Goal: Answer question/provide support: Share knowledge or assist other users

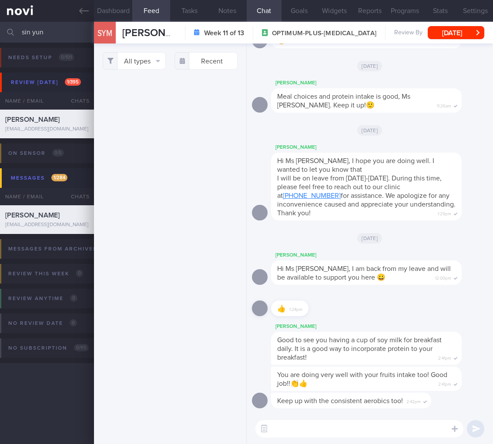
select select "9"
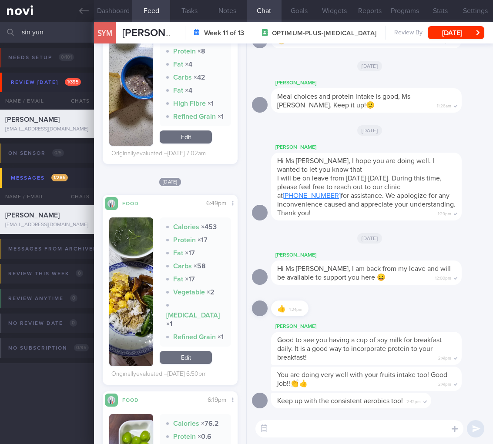
drag, startPoint x: 49, startPoint y: 30, endPoint x: -62, endPoint y: 24, distance: 111.5
click at [0, 24] on html "You are offline! Some functionality will be unavailable Patients New Users Coac…" at bounding box center [246, 222] width 493 height 444
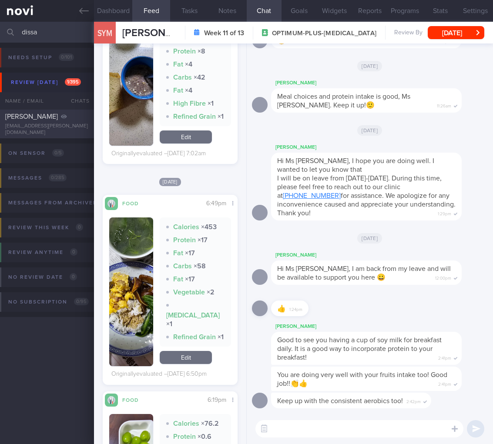
click at [60, 121] on div "[PERSON_NAME]" at bounding box center [45, 116] width 81 height 9
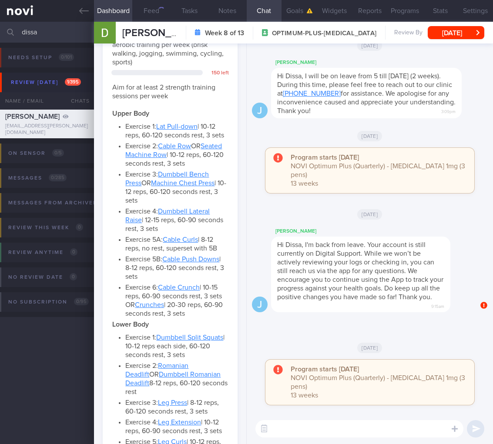
scroll to position [69, 112]
drag, startPoint x: 47, startPoint y: 25, endPoint x: -12, endPoint y: 23, distance: 59.2
click at [0, 23] on html "You are offline! Some functionality will be unavailable Patients New Users Coac…" at bounding box center [246, 222] width 493 height 444
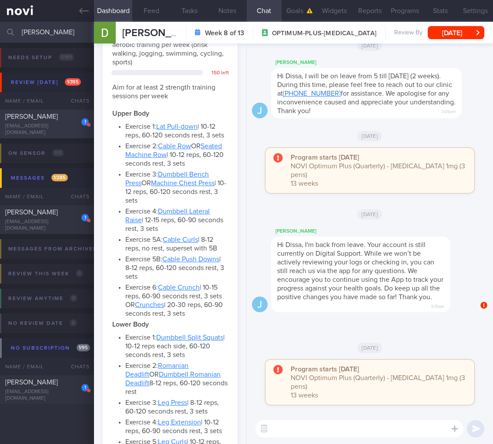
type input "[PERSON_NAME]"
click at [54, 136] on div "1 [PERSON_NAME] [EMAIL_ADDRESS][DOMAIN_NAME] [DATE] A month ago" at bounding box center [246, 124] width 493 height 29
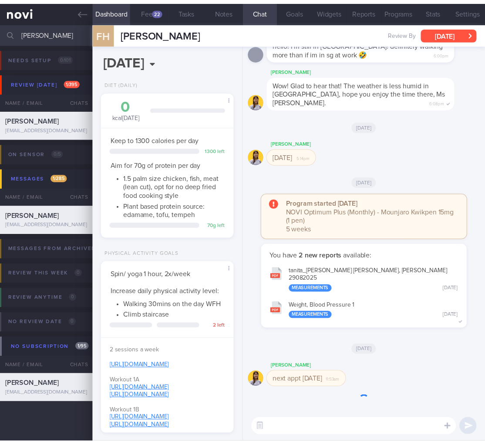
scroll to position [69, 112]
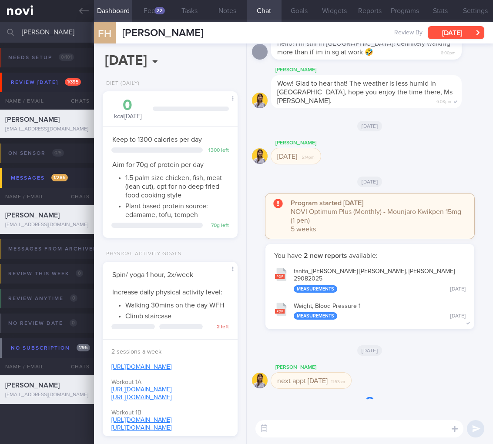
click at [466, 27] on button "[DATE]" at bounding box center [456, 32] width 57 height 13
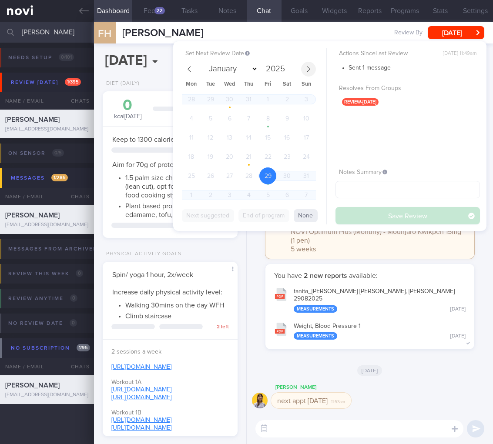
click at [302, 67] on span at bounding box center [308, 69] width 15 height 15
select select "9"
click at [263, 98] on span "3" at bounding box center [267, 99] width 17 height 17
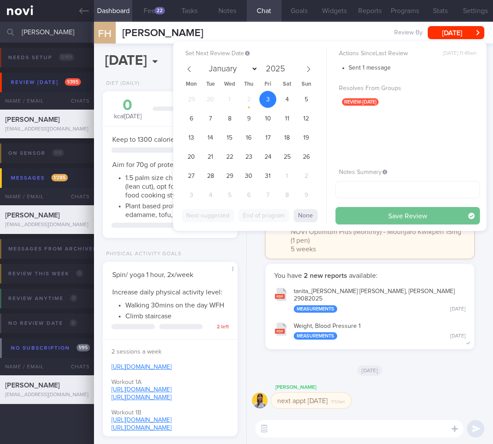
click at [420, 215] on button "Save Review" at bounding box center [407, 215] width 144 height 17
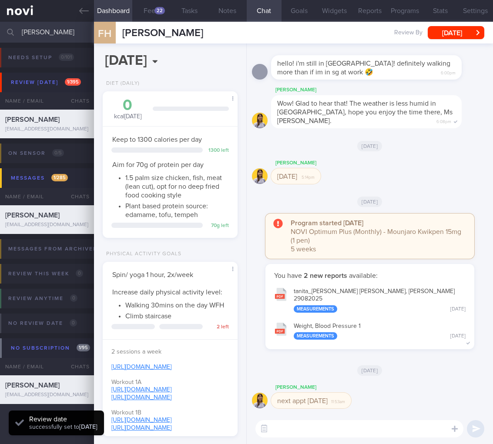
click at [417, 290] on button "tanita_ [PERSON_NAME] [PERSON_NAME], [PERSON_NAME] 29082025 Measurements [DATE]" at bounding box center [370, 299] width 200 height 35
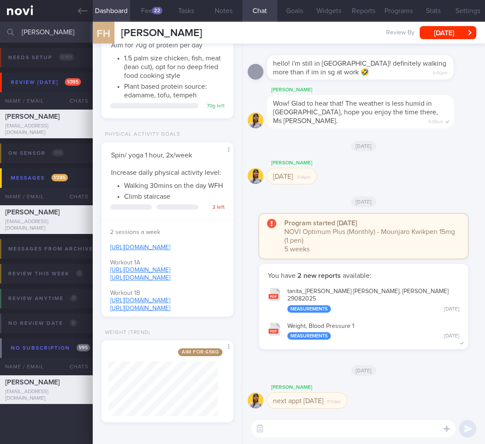
scroll to position [190, 0]
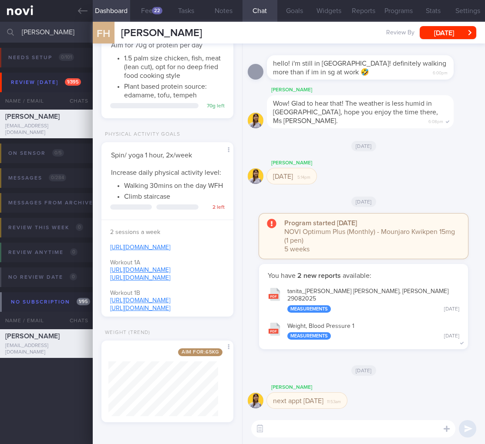
click at [20, 30] on input "[PERSON_NAME]" at bounding box center [242, 32] width 485 height 21
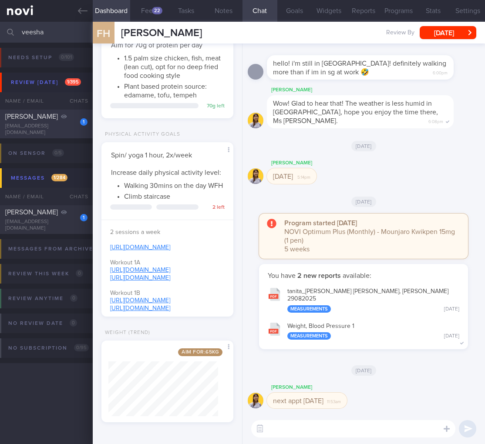
type input "veesha"
click at [46, 121] on div "[PERSON_NAME]" at bounding box center [45, 116] width 80 height 9
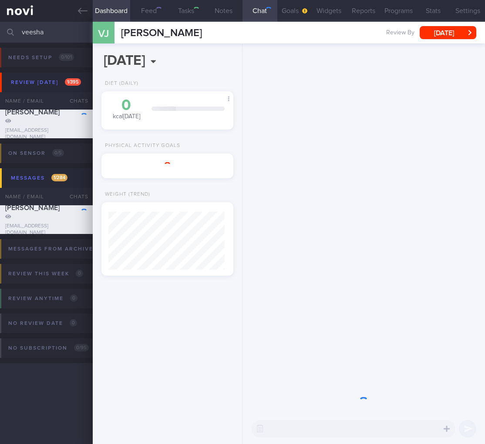
scroll to position [58, 116]
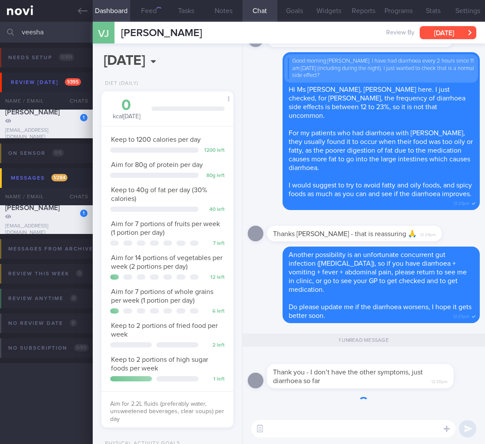
click at [471, 34] on button "[DATE]" at bounding box center [447, 32] width 57 height 13
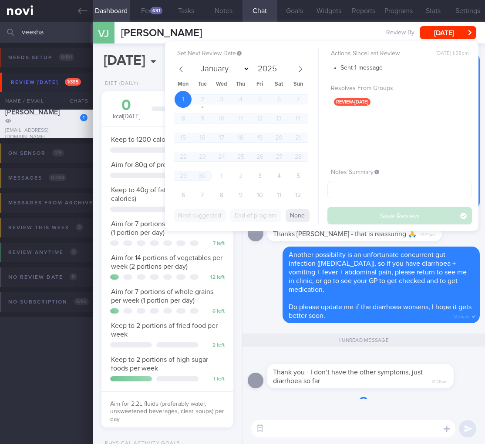
scroll to position [67, 110]
click at [222, 174] on div "1 2 3 4 5 6 7 8 9 10 11 12 13 14 15 16 17 18 19 20 21 22 23 24 25 26 27 28 29 3…" at bounding box center [241, 148] width 134 height 115
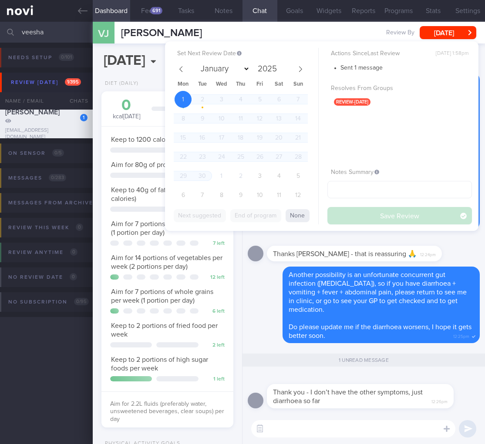
click at [250, 173] on div "1 2 3 4 5 6 7 8 9 10 11 12 13 14 15 16 17 18 19 20 21 22 23 24 25 26 27 28 29 3…" at bounding box center [241, 148] width 134 height 115
click at [255, 172] on span "3" at bounding box center [259, 175] width 17 height 17
select select "9"
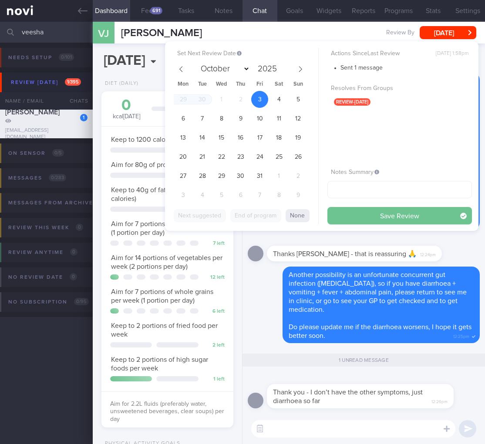
click at [388, 214] on button "Save Review" at bounding box center [399, 215] width 144 height 17
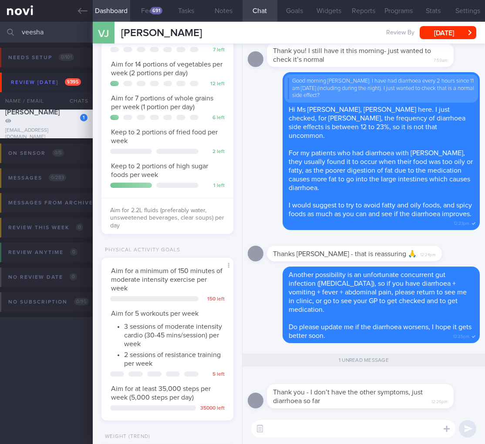
scroll to position [297, 0]
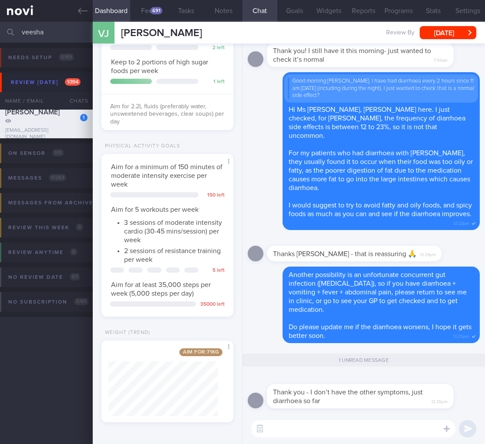
drag, startPoint x: 56, startPoint y: 35, endPoint x: -58, endPoint y: 23, distance: 114.1
click at [0, 23] on html "You are offline! Some functionality will be unavailable Patients New Users Coac…" at bounding box center [242, 222] width 485 height 444
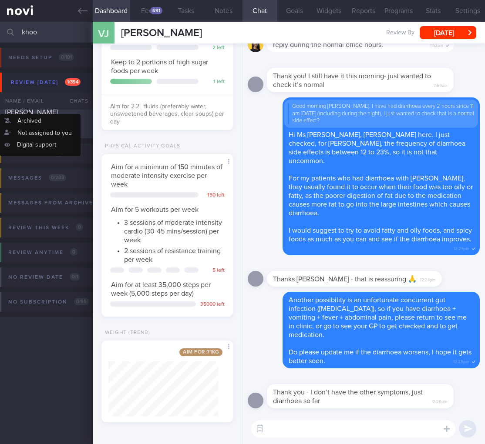
type input "khoo"
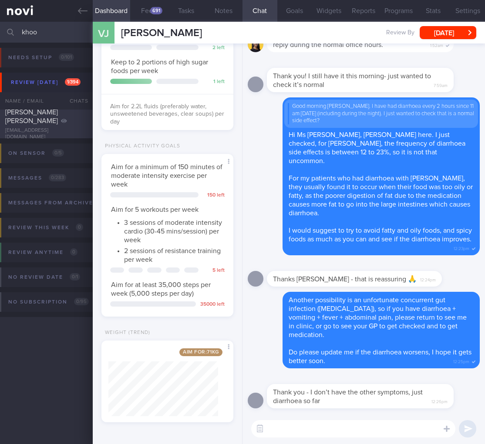
click at [52, 117] on div "[PERSON_NAME] [PERSON_NAME]" at bounding box center [45, 116] width 80 height 17
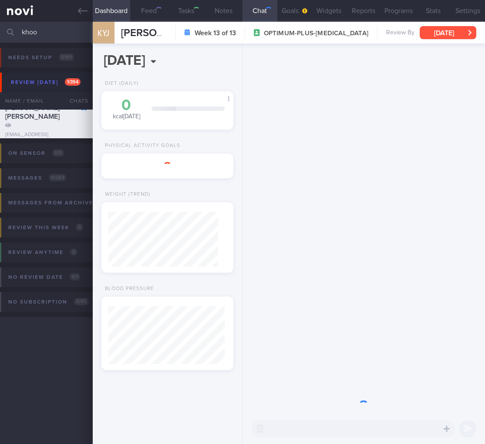
click at [440, 35] on button "[DATE]" at bounding box center [447, 32] width 57 height 13
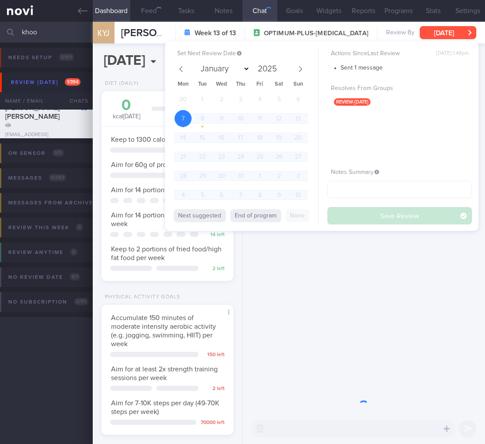
scroll to position [55, 110]
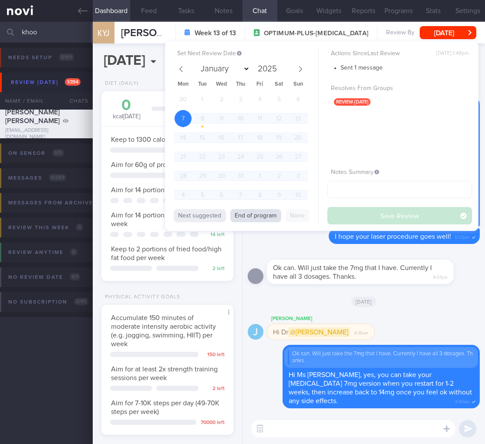
click at [239, 215] on button "End of program" at bounding box center [255, 215] width 51 height 13
select select "9"
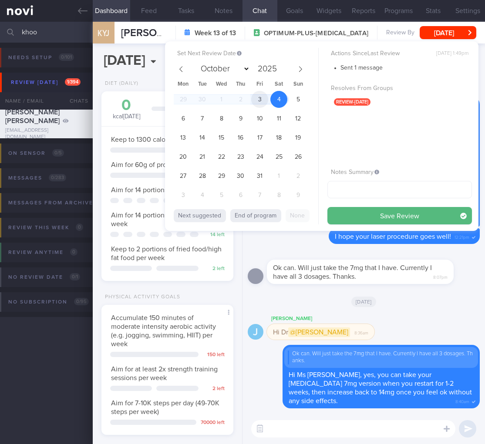
click at [260, 97] on span "3" at bounding box center [259, 99] width 17 height 17
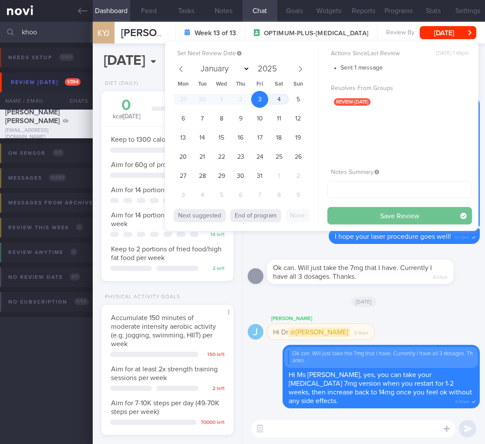
click at [372, 216] on button "Save Review" at bounding box center [399, 215] width 144 height 17
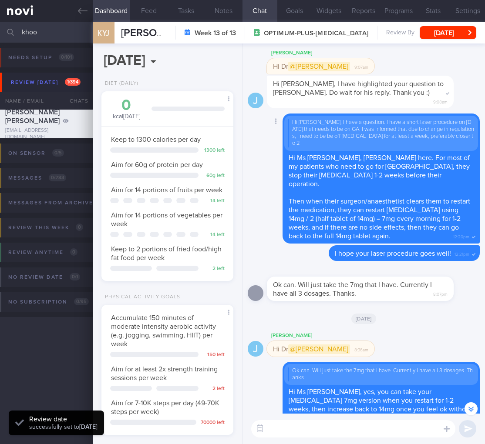
scroll to position [0, 0]
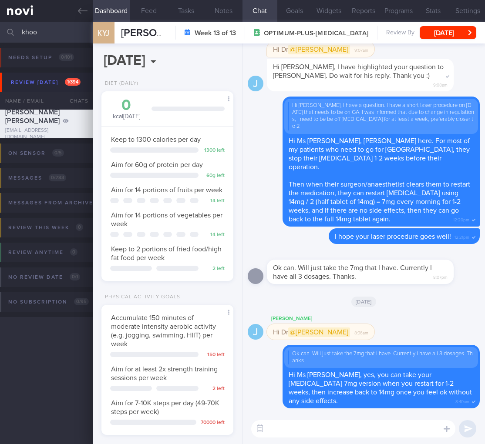
click at [327, 301] on div "[DATE]" at bounding box center [363, 301] width 232 height 24
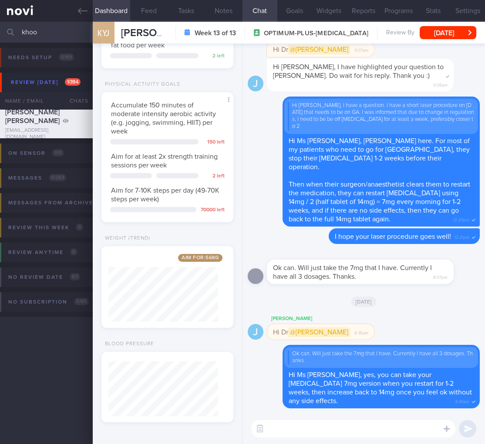
drag, startPoint x: 50, startPoint y: 37, endPoint x: -14, endPoint y: 33, distance: 64.1
click at [0, 33] on html "You are offline! Some functionality will be unavailable Patients New Users Coac…" at bounding box center [242, 222] width 485 height 444
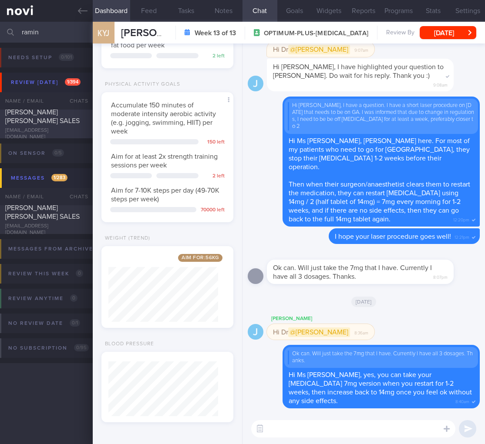
type input "ramin"
click at [60, 119] on div "[PERSON_NAME] [PERSON_NAME] SALES" at bounding box center [45, 116] width 80 height 17
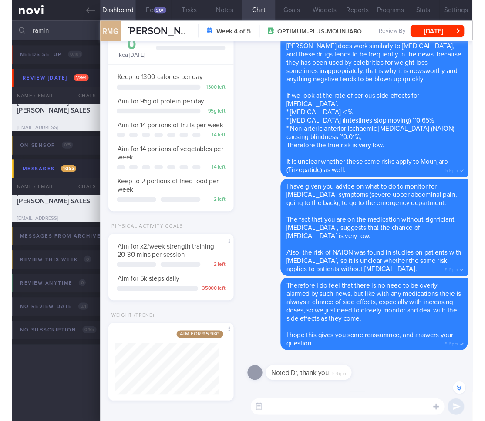
scroll to position [-1056, 0]
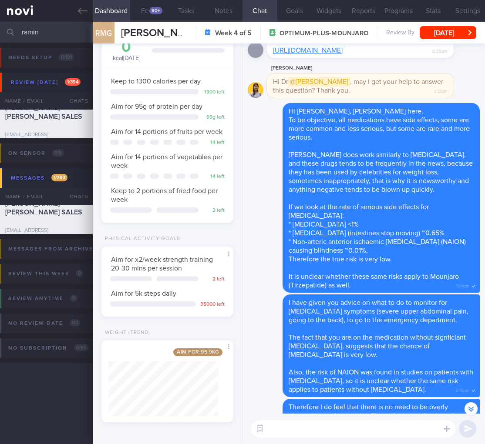
click at [219, 384] on div "Aim for: 95.9 kg Share" at bounding box center [167, 382] width 132 height 82
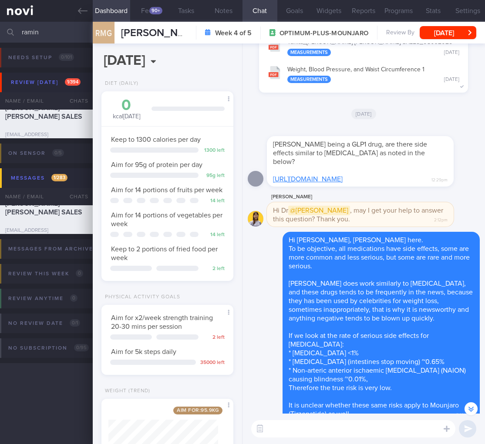
scroll to position [-1168, 0]
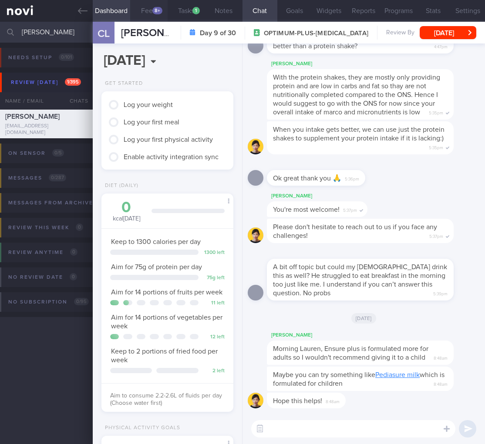
scroll to position [434855, 434812]
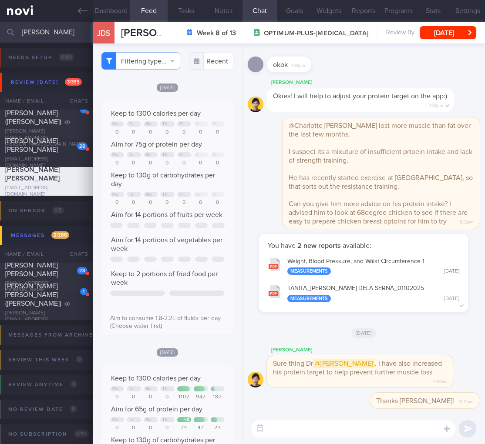
select select "9"
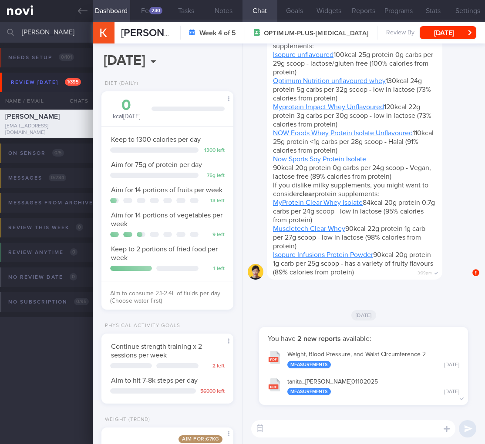
select select "9"
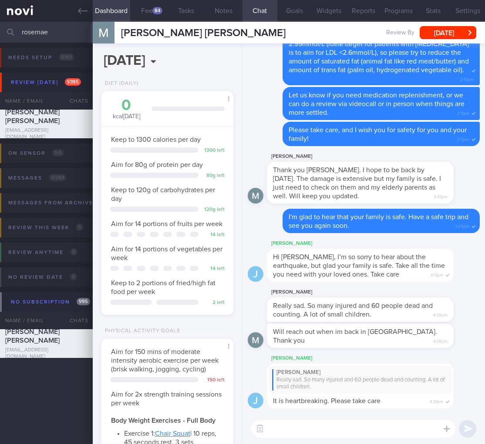
select select "9"
drag, startPoint x: 401, startPoint y: 312, endPoint x: 443, endPoint y: 309, distance: 42.7
click at [443, 309] on div "Mae Maquilan Really sad. So many injured and 60 people dead and counting. A lot…" at bounding box center [373, 304] width 213 height 35
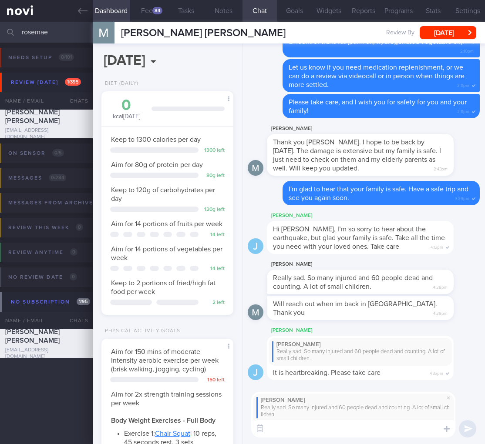
type textarea "I"
type textarea "Oh no, that is truly heartbreaking and sad."
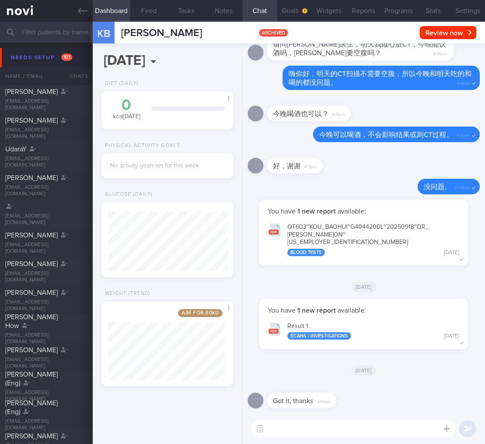
select select "9"
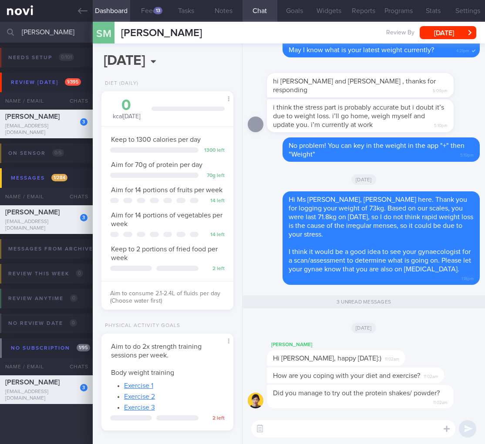
select select "8"
